Goal: Book appointment/travel/reservation

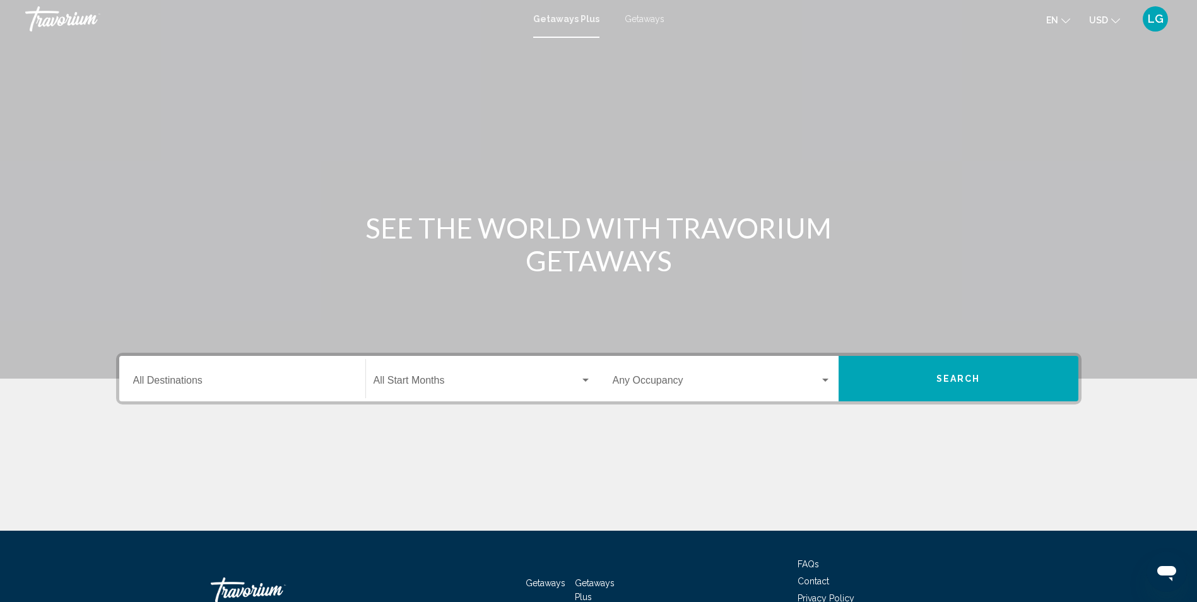
click at [161, 381] on input "Destination All Destinations" at bounding box center [242, 382] width 218 height 11
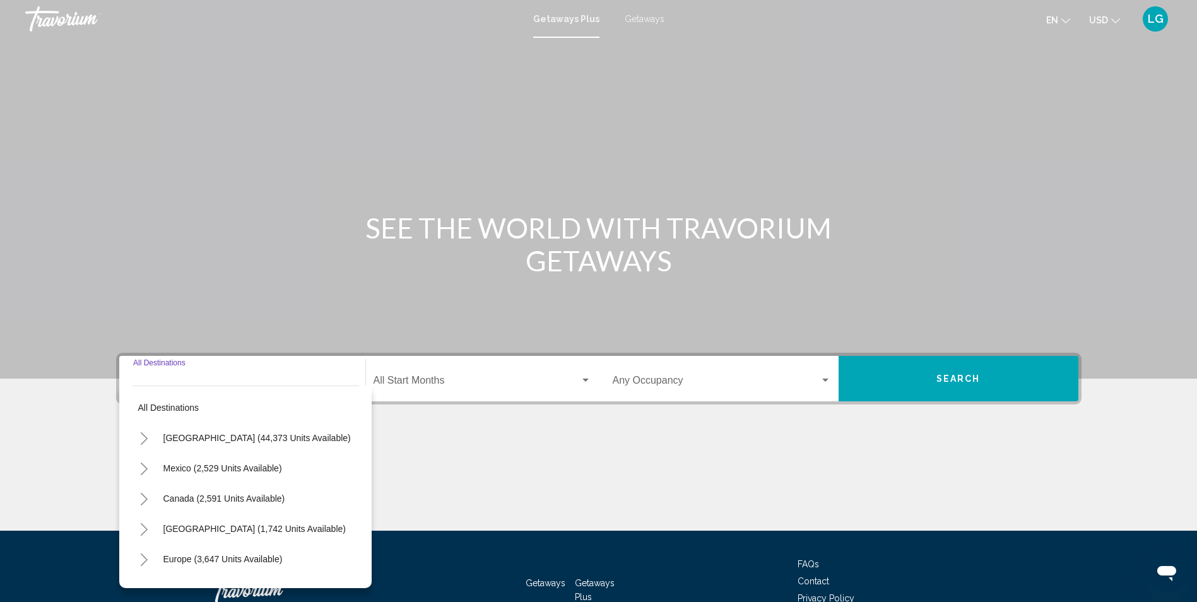
scroll to position [83, 0]
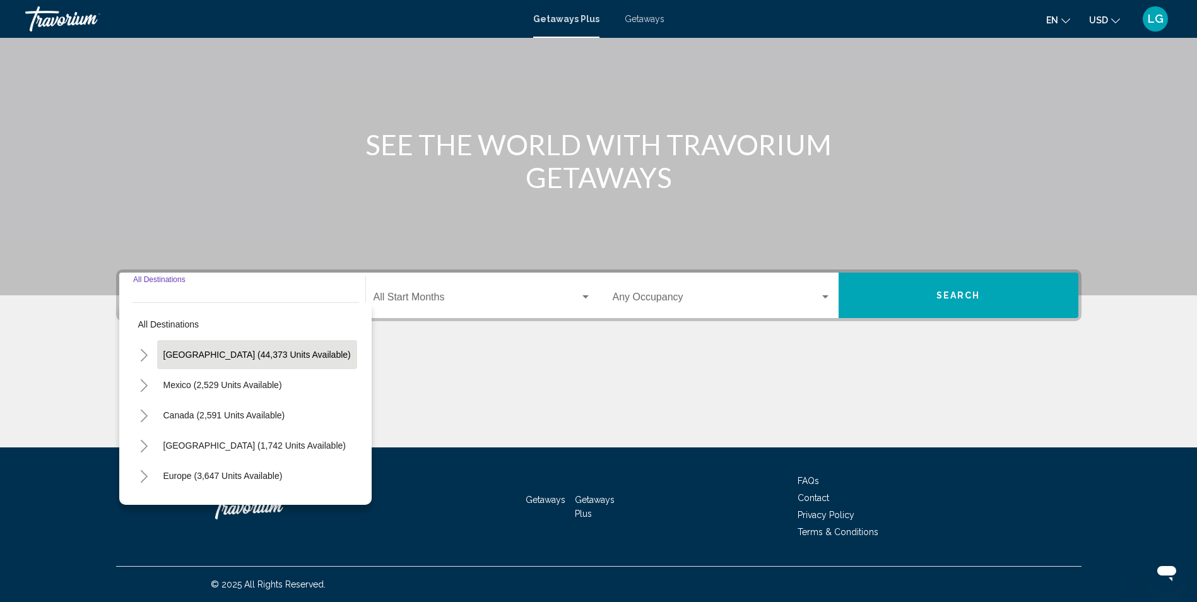
click at [167, 354] on span "United States (44,373 units available)" at bounding box center [256, 355] width 187 height 10
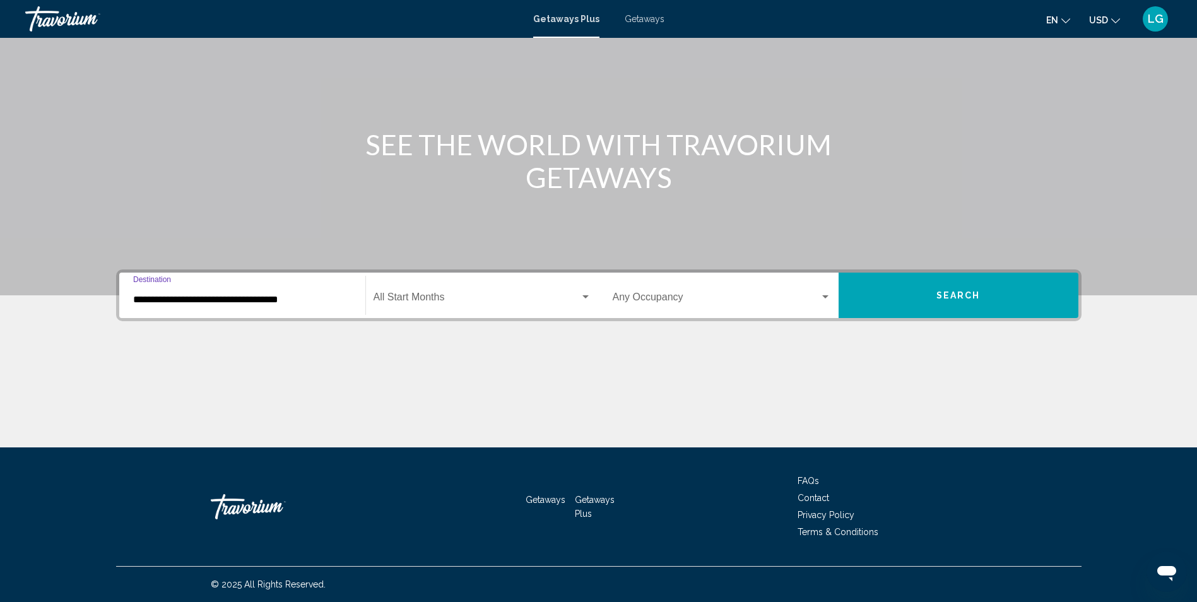
click at [187, 297] on input "**********" at bounding box center [242, 299] width 218 height 11
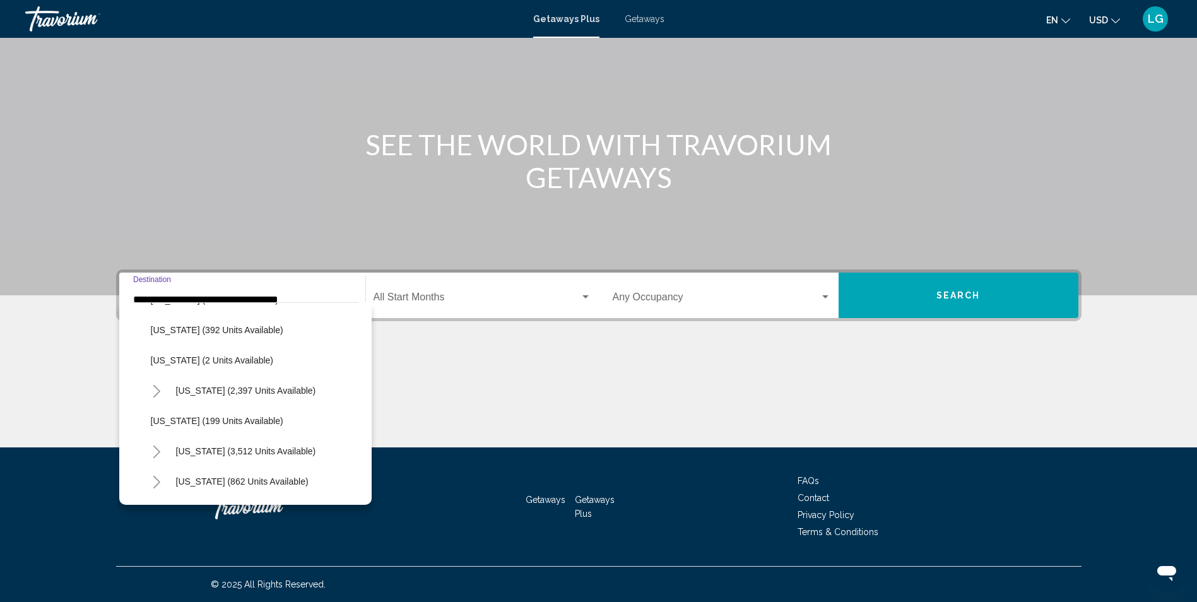
scroll to position [631, 0]
click at [164, 449] on button "Toggle Nevada (3,512 units available)" at bounding box center [157, 450] width 25 height 25
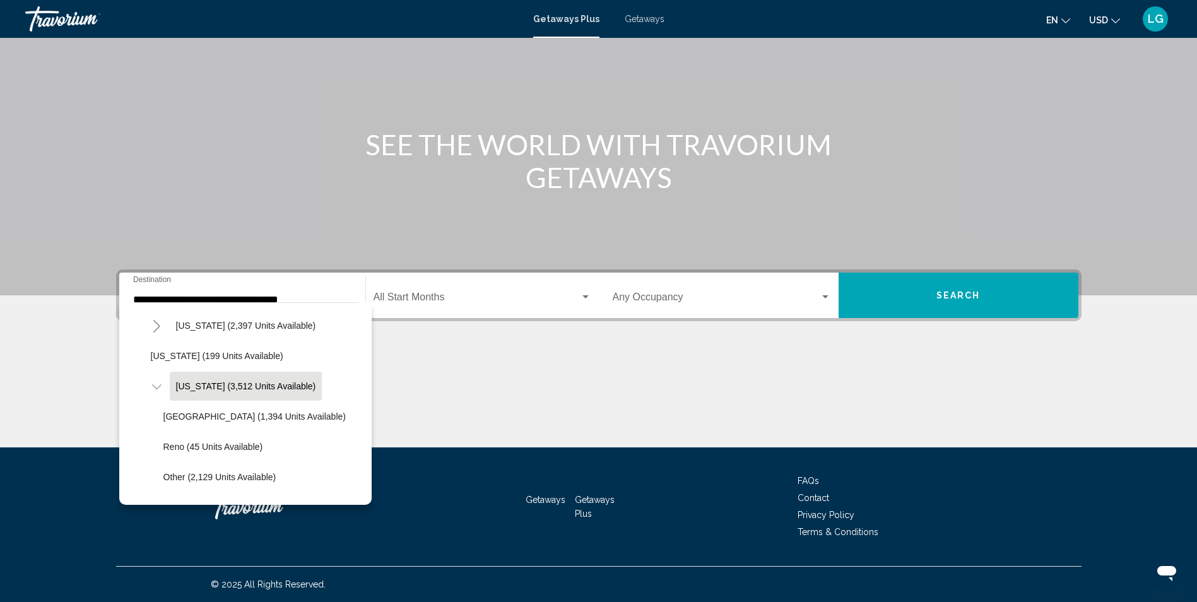
scroll to position [757, 0]
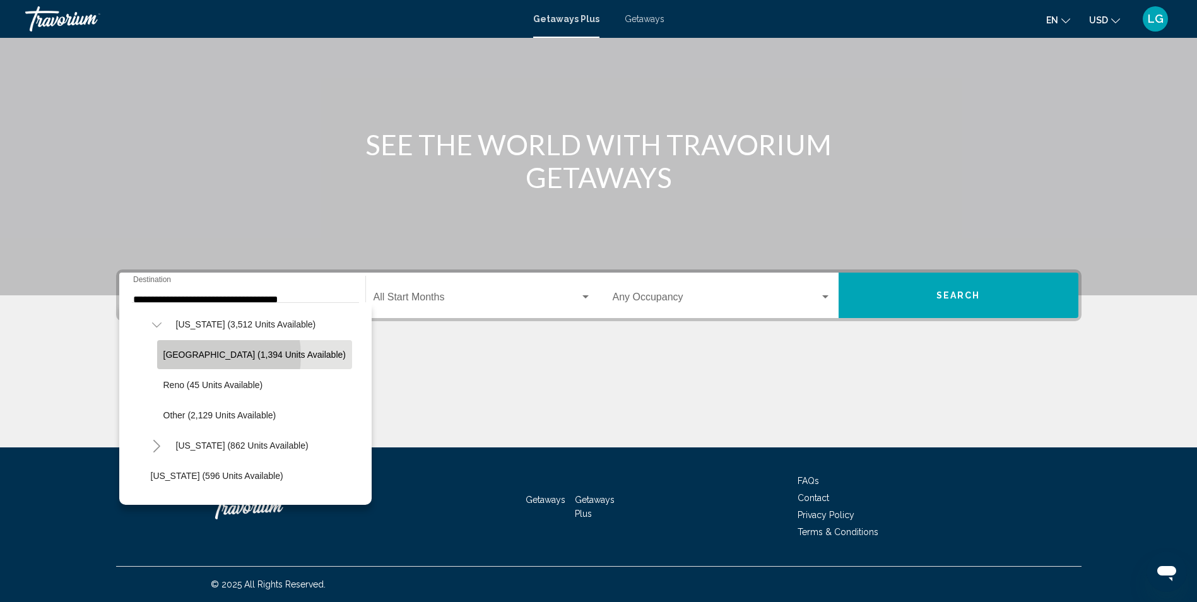
click at [201, 356] on span "Las Vegas (1,394 units available)" at bounding box center [254, 355] width 182 height 10
type input "**********"
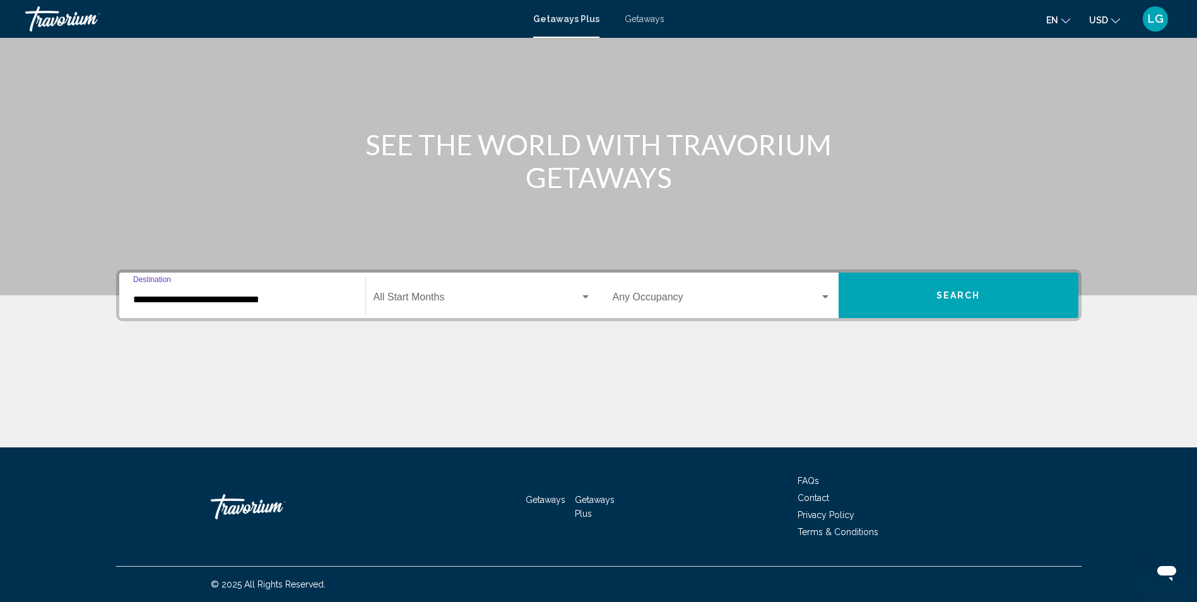
click at [409, 295] on span "Search widget" at bounding box center [477, 299] width 206 height 11
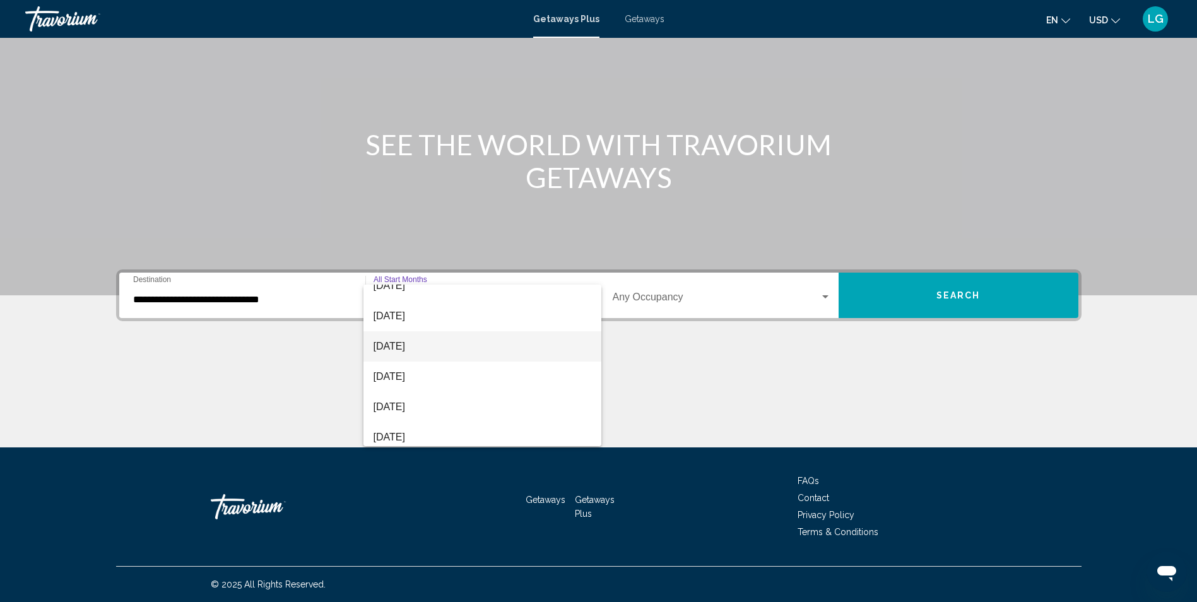
scroll to position [63, 0]
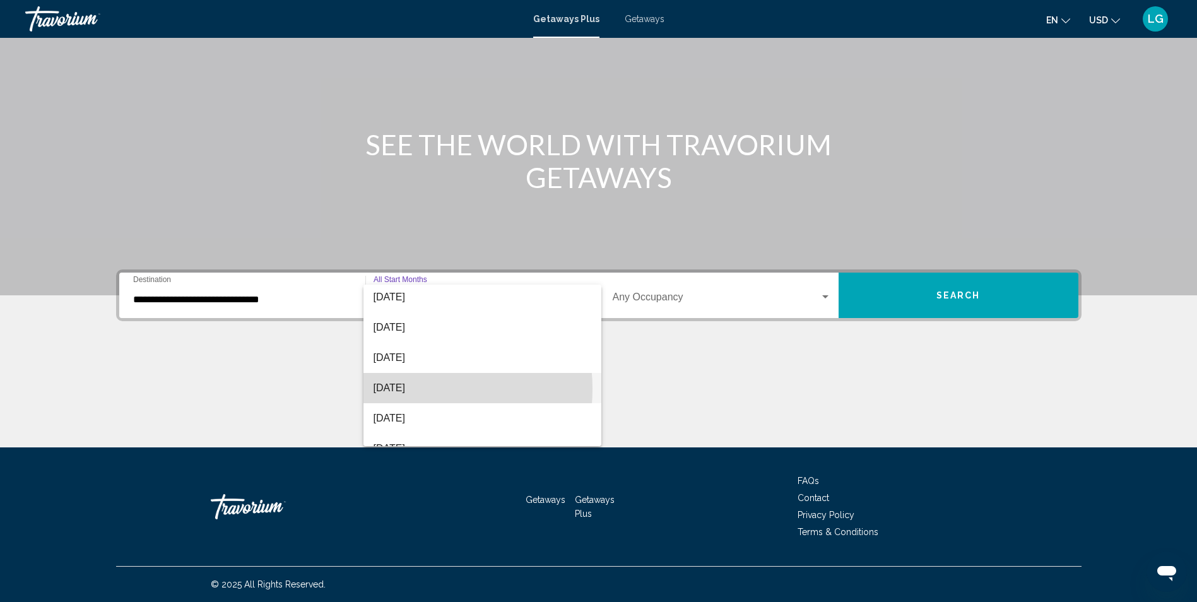
click at [410, 389] on span "December 2025" at bounding box center [483, 388] width 218 height 30
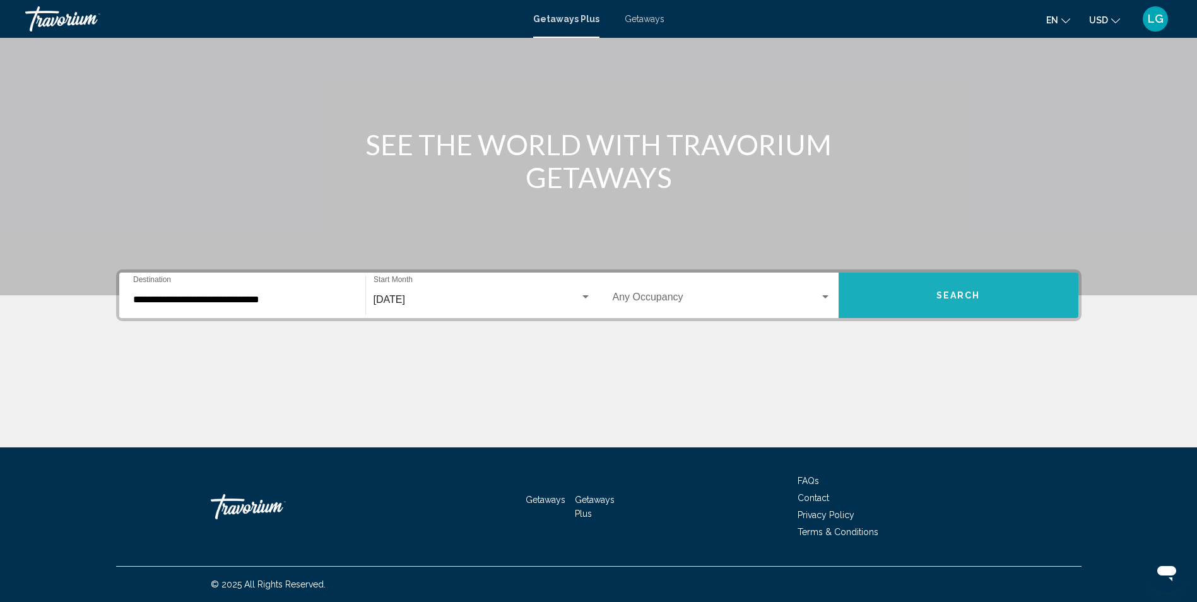
click at [955, 301] on button "Search" at bounding box center [959, 295] width 240 height 45
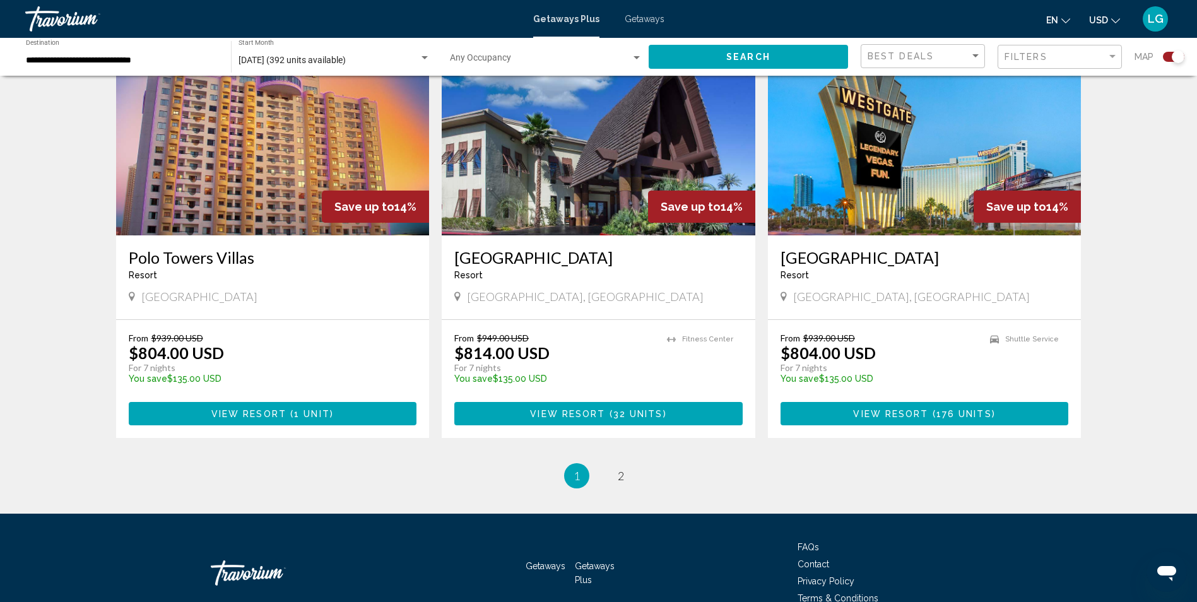
scroll to position [1885, 0]
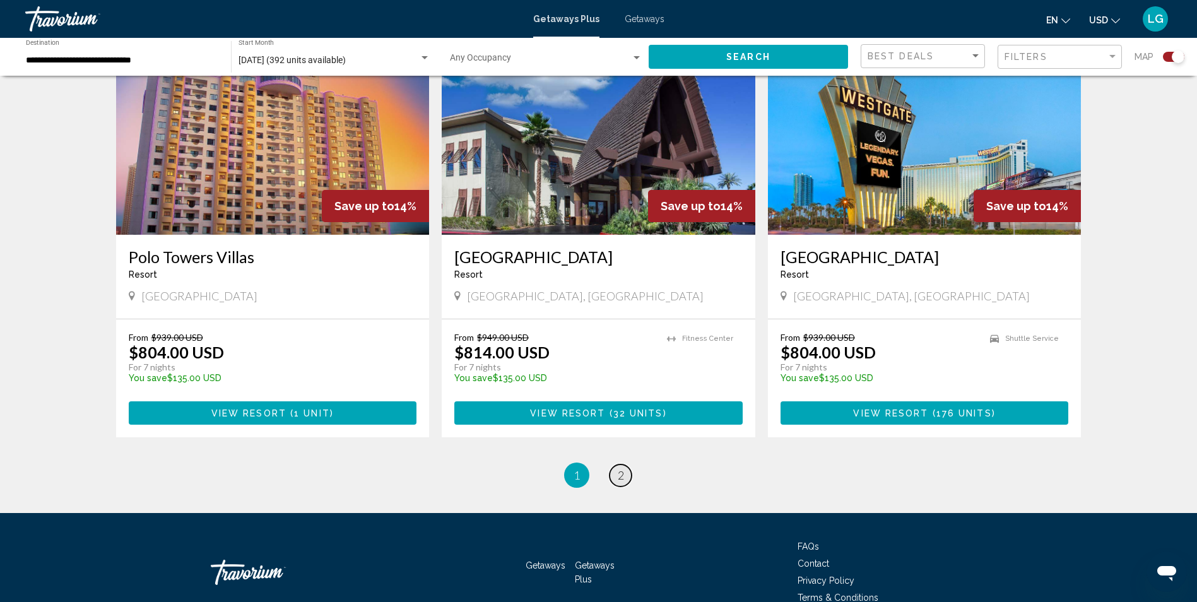
click at [621, 468] on span "2" at bounding box center [621, 475] width 6 height 14
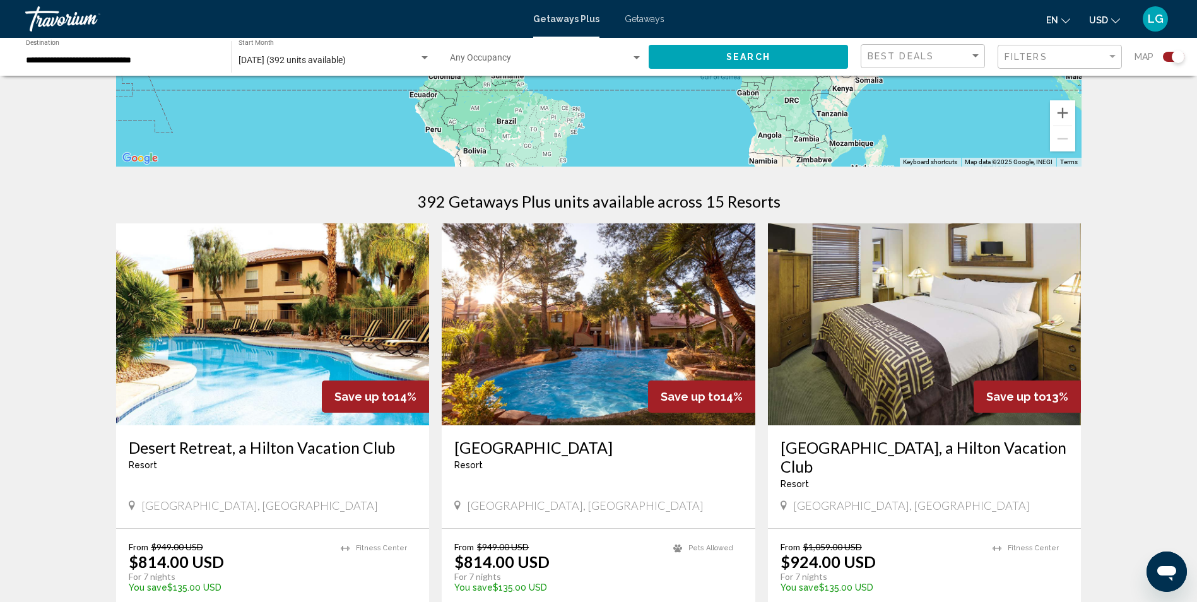
scroll to position [442, 0]
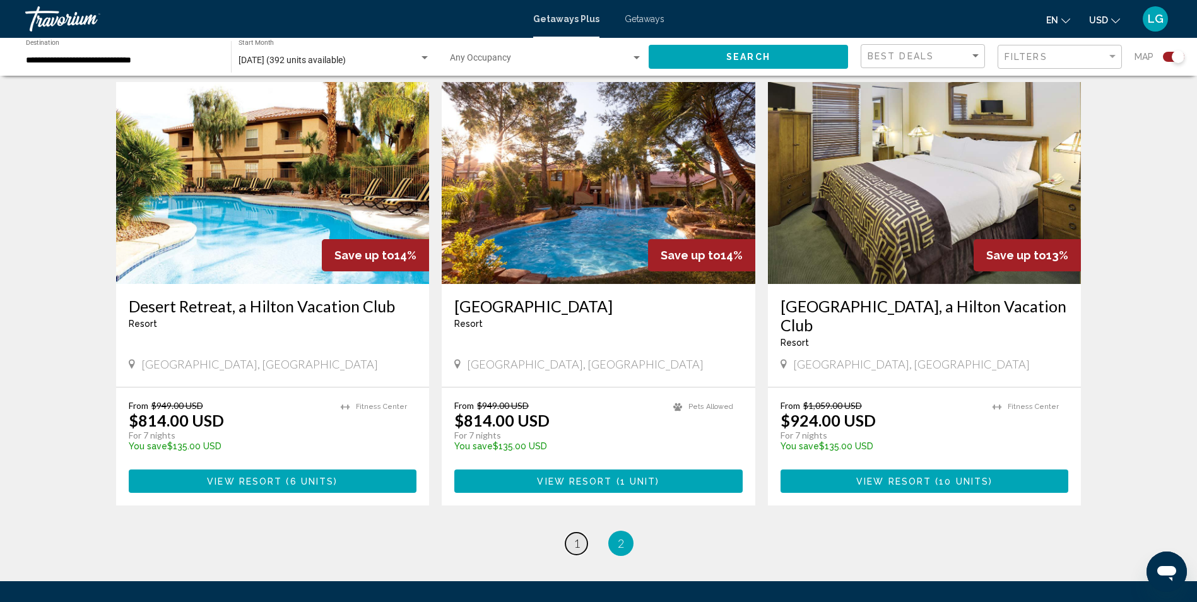
click at [573, 533] on link "page 1" at bounding box center [577, 544] width 22 height 22
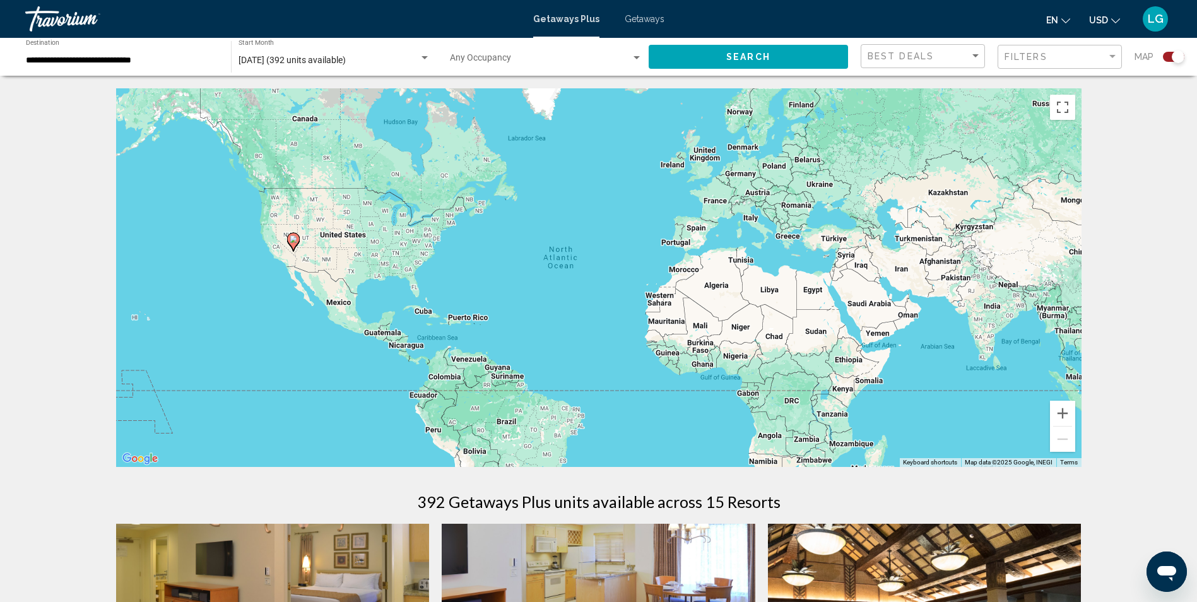
click at [645, 15] on span "Getaways" at bounding box center [645, 19] width 40 height 10
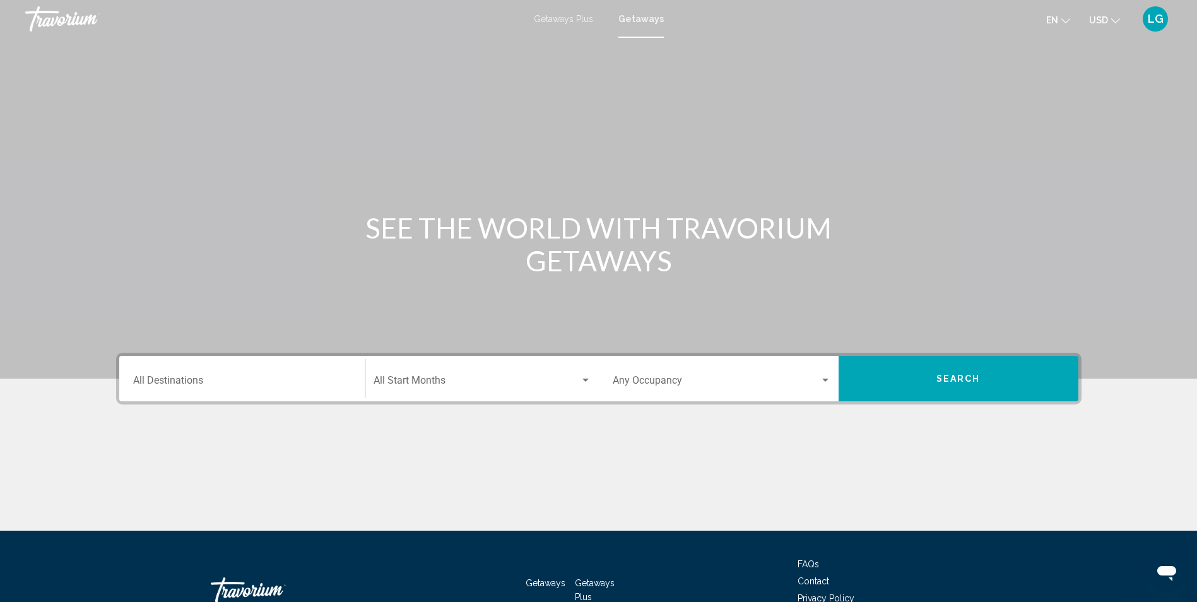
click at [55, 16] on div "Travorium" at bounding box center [88, 18] width 126 height 25
click at [47, 17] on div "Travorium" at bounding box center [88, 18] width 126 height 25
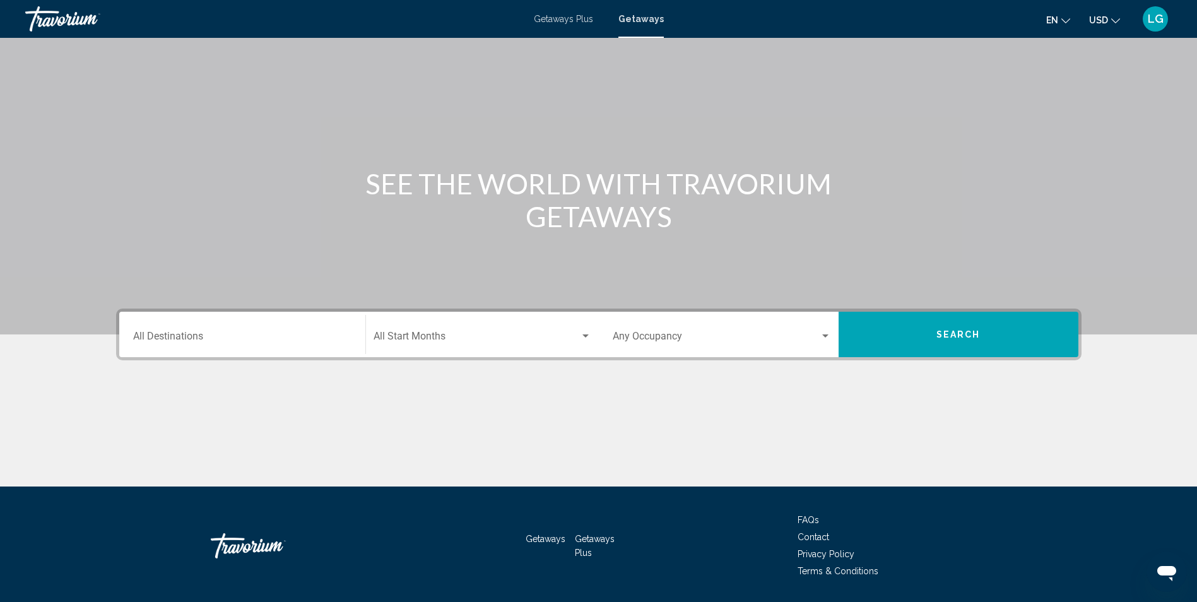
scroll to position [83, 0]
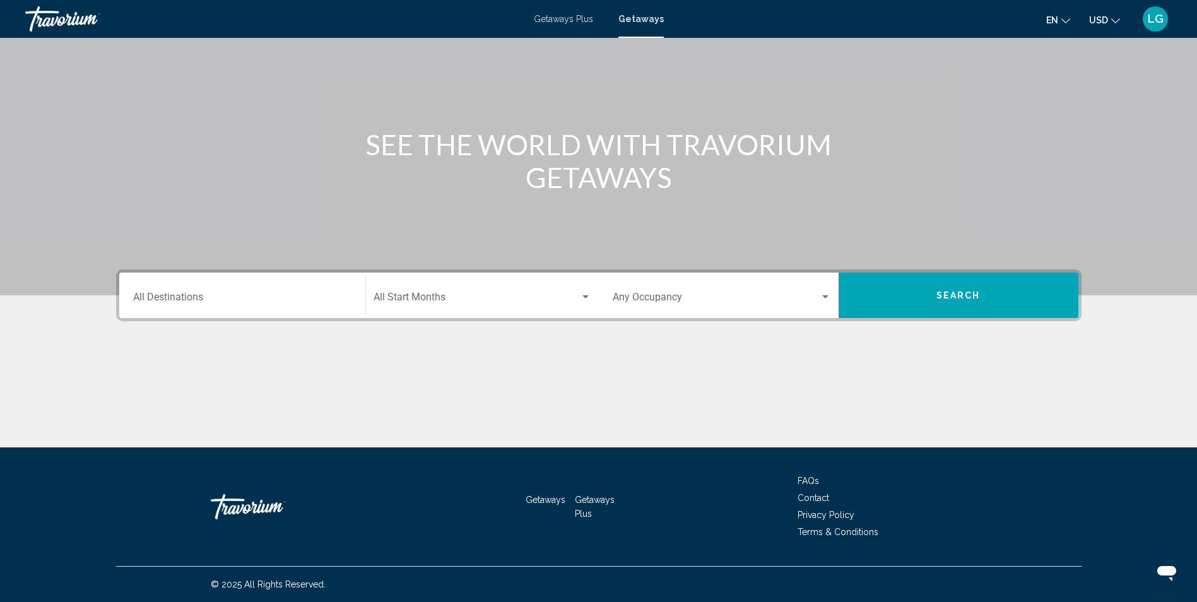
click at [252, 506] on div "Travorium" at bounding box center [274, 507] width 126 height 38
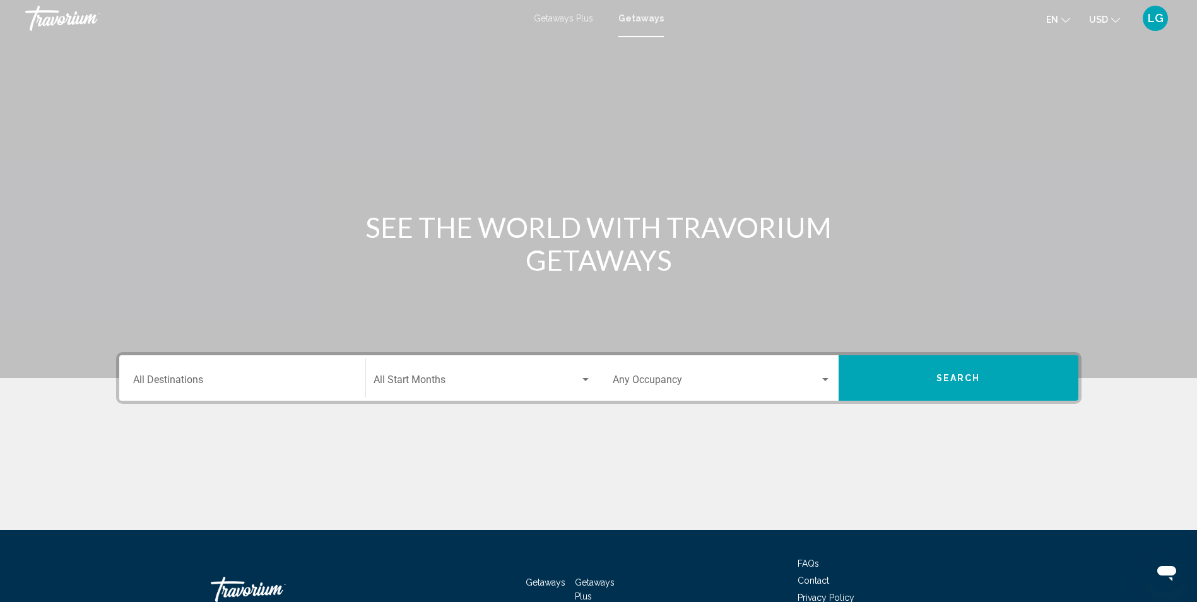
scroll to position [0, 0]
